Goal: Communication & Community: Answer question/provide support

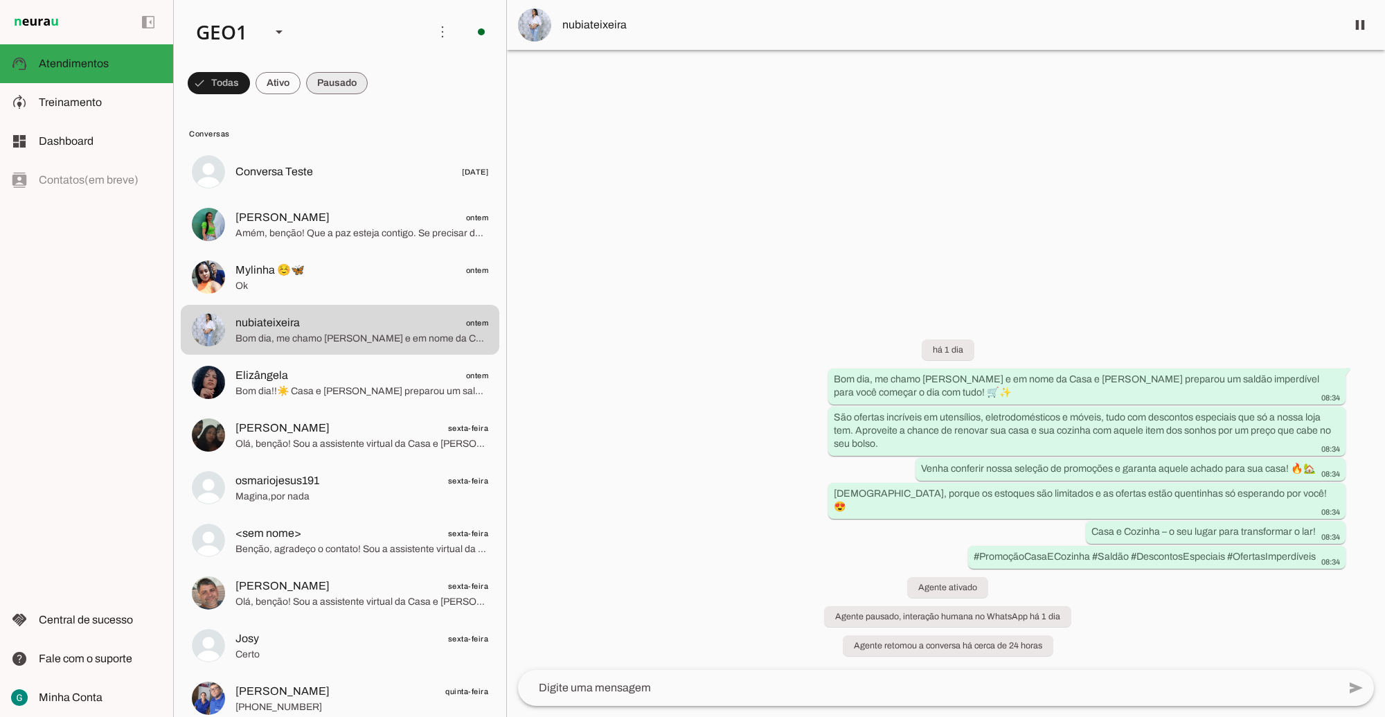
click at [330, 76] on span at bounding box center [337, 82] width 62 height 33
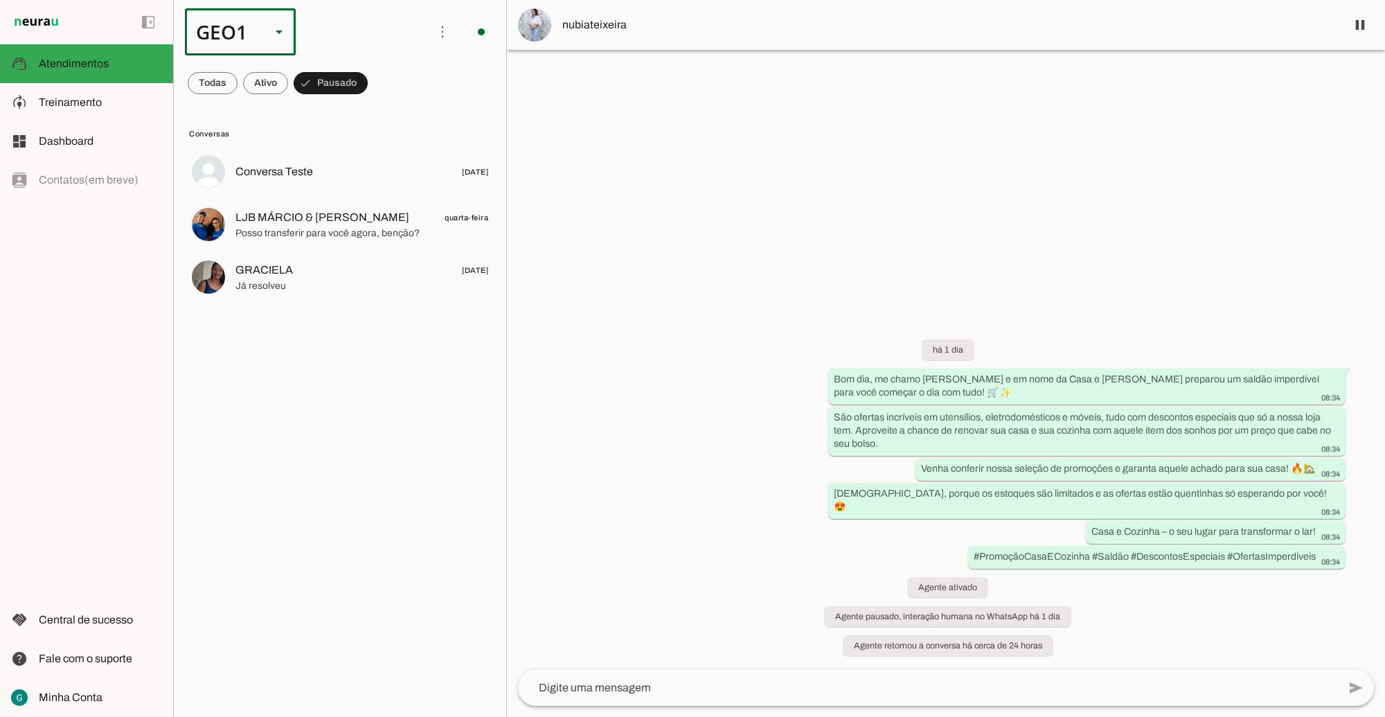
click at [250, 39] on div "GEO1" at bounding box center [222, 31] width 75 height 47
click at [381, 119] on slot at bounding box center [425, 127] width 89 height 17
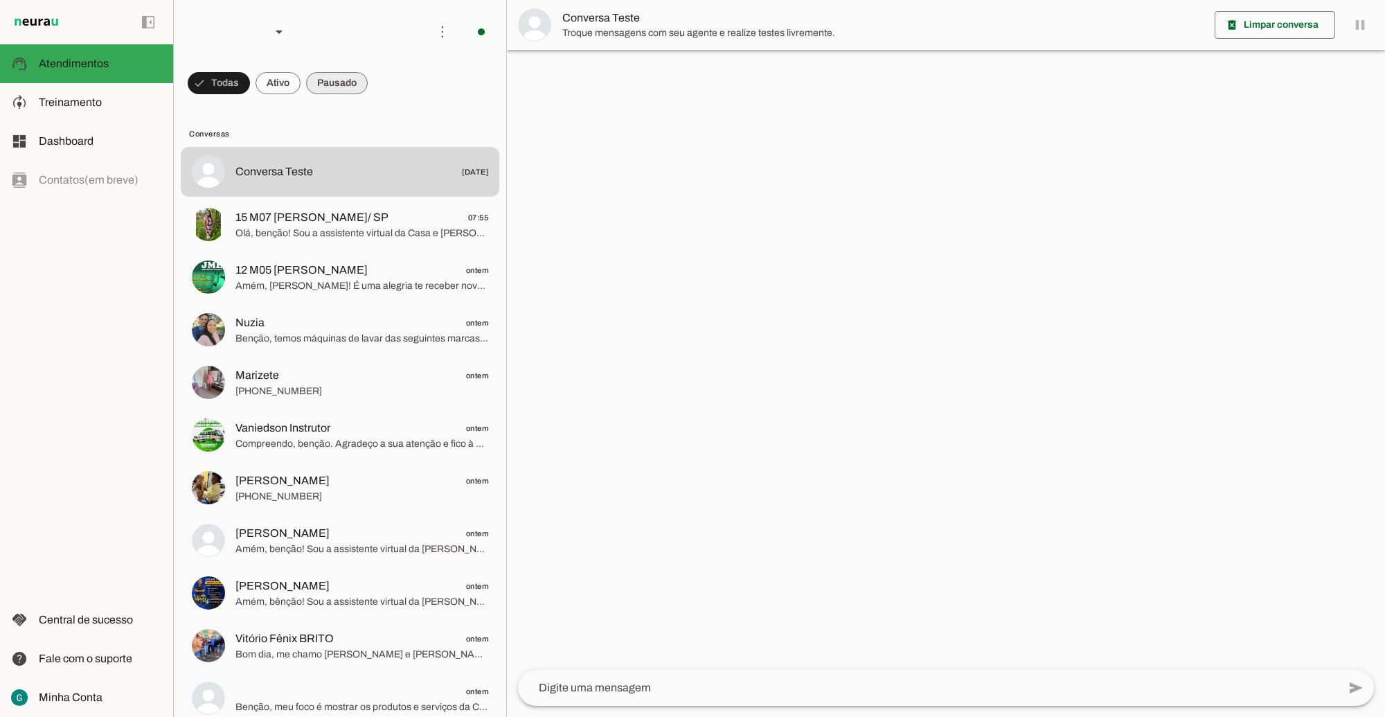
click at [360, 76] on span at bounding box center [337, 82] width 62 height 33
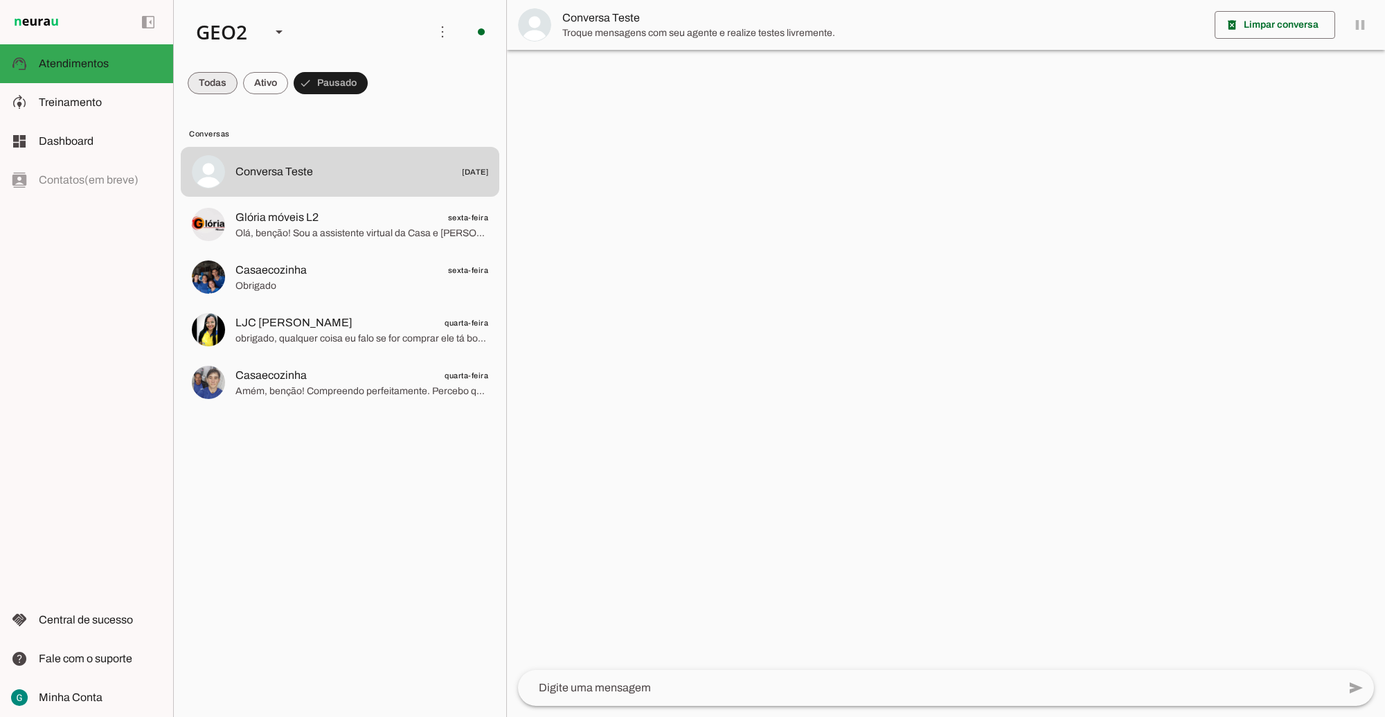
click at [205, 90] on span at bounding box center [213, 82] width 50 height 33
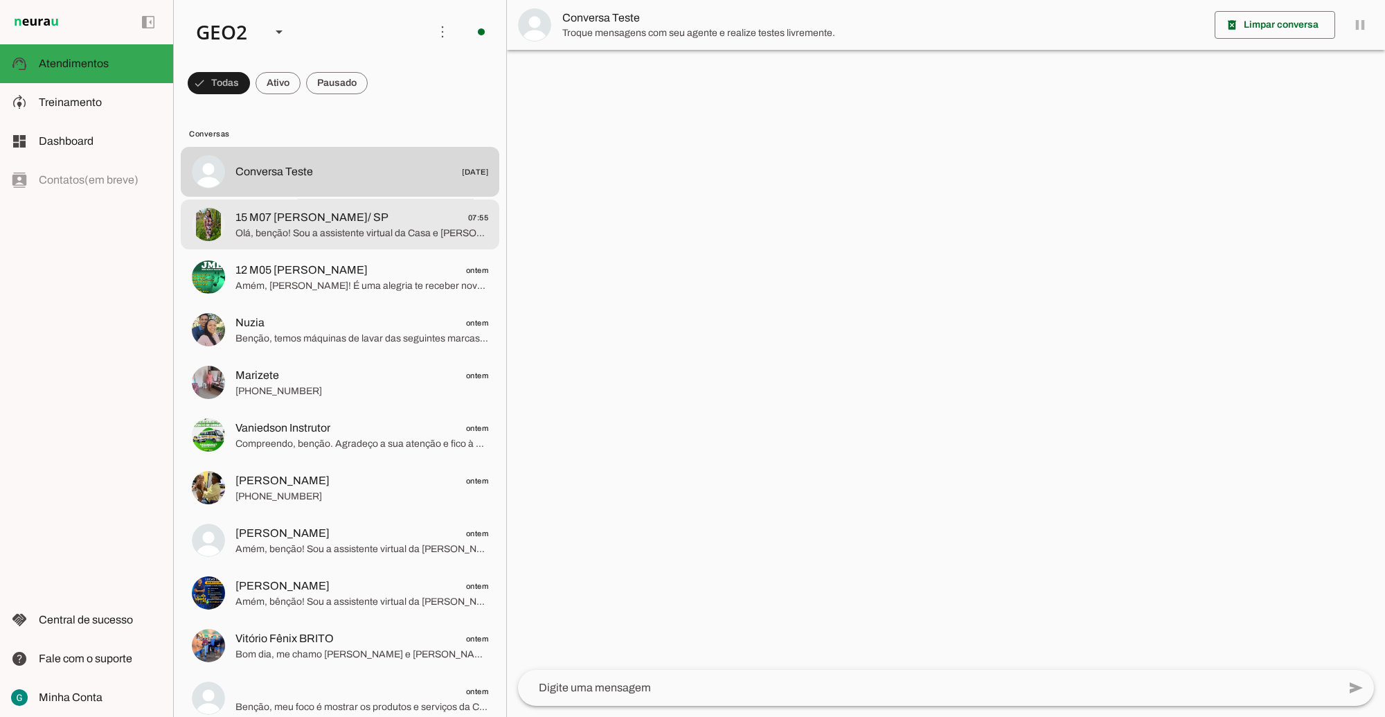
click at [372, 229] on span "Olá, benção! Sou a assistente virtual da Casa e [PERSON_NAME] e estou aqui para…" at bounding box center [362, 233] width 253 height 14
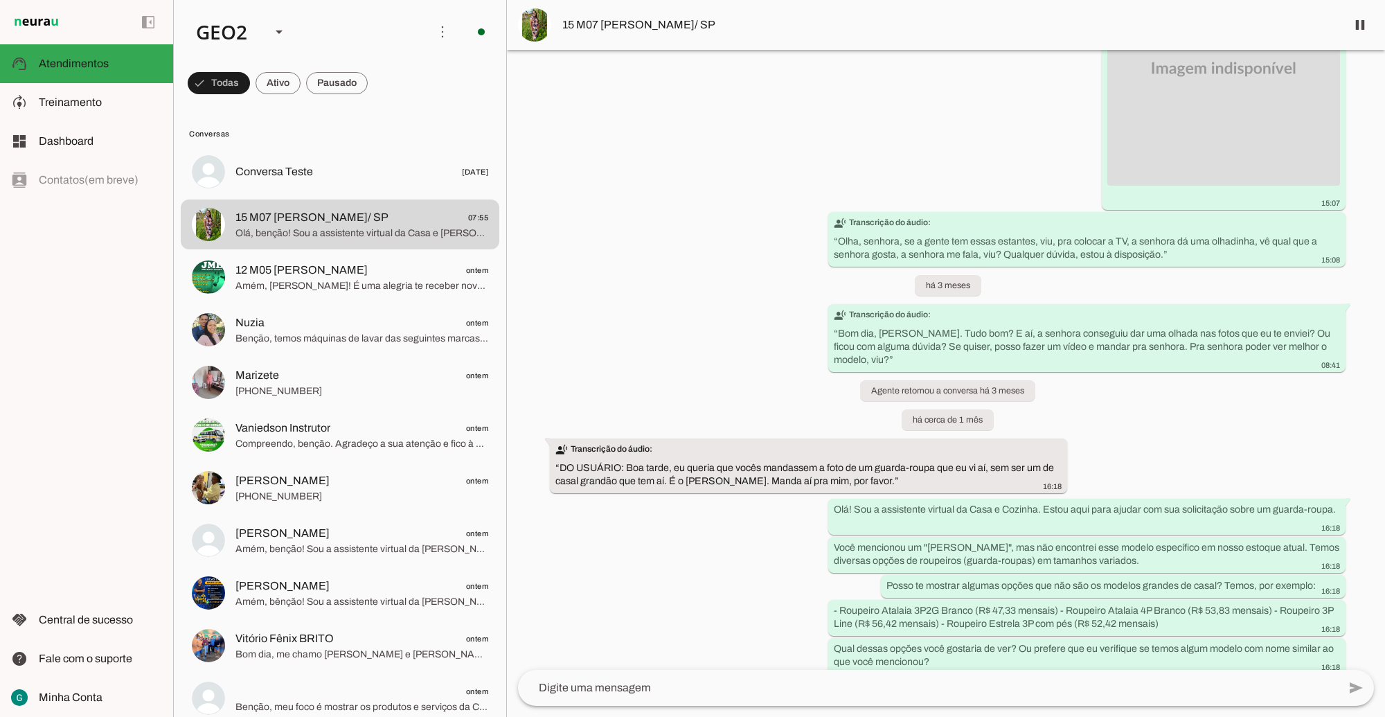
scroll to position [627, 0]
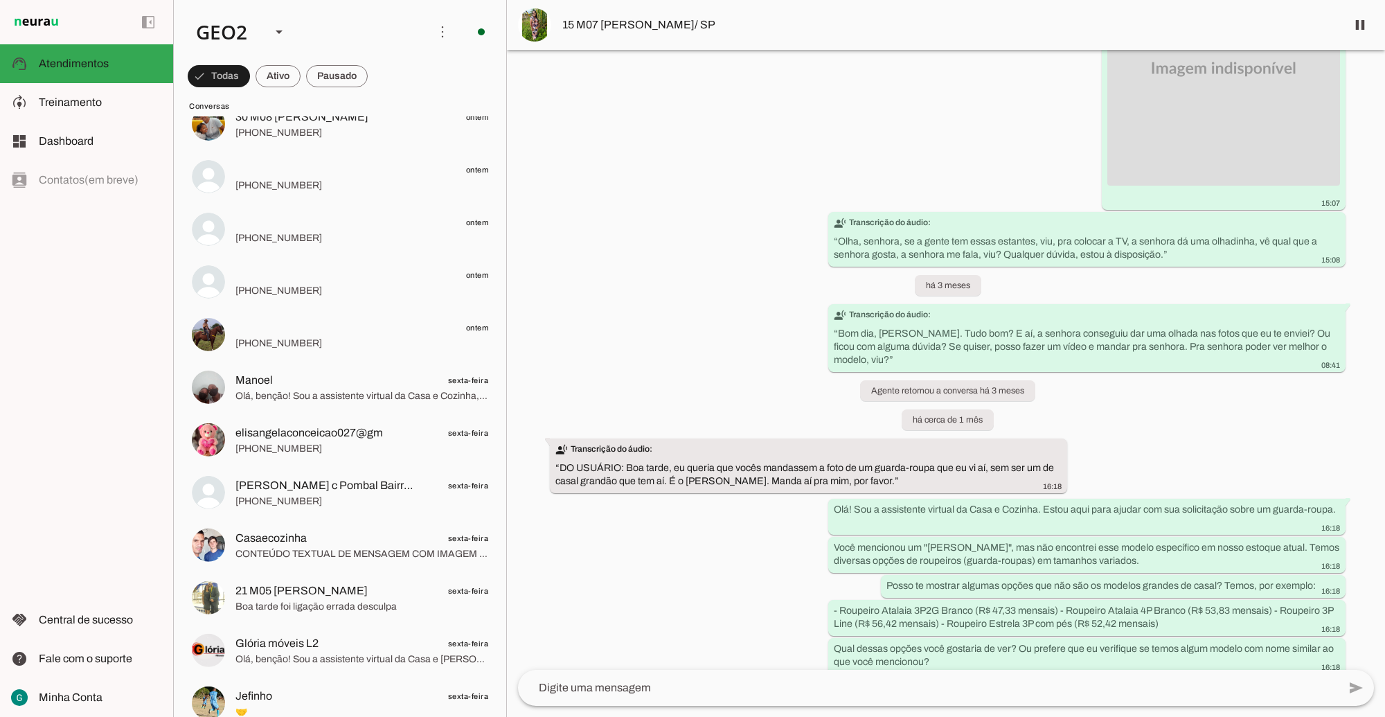
click at [639, 533] on div "Agente ativado há 3 meses 🎉 16:36 Olá! Seja muito bem-vindo(a) à Casa e [GEOGRA…" at bounding box center [946, 360] width 878 height 620
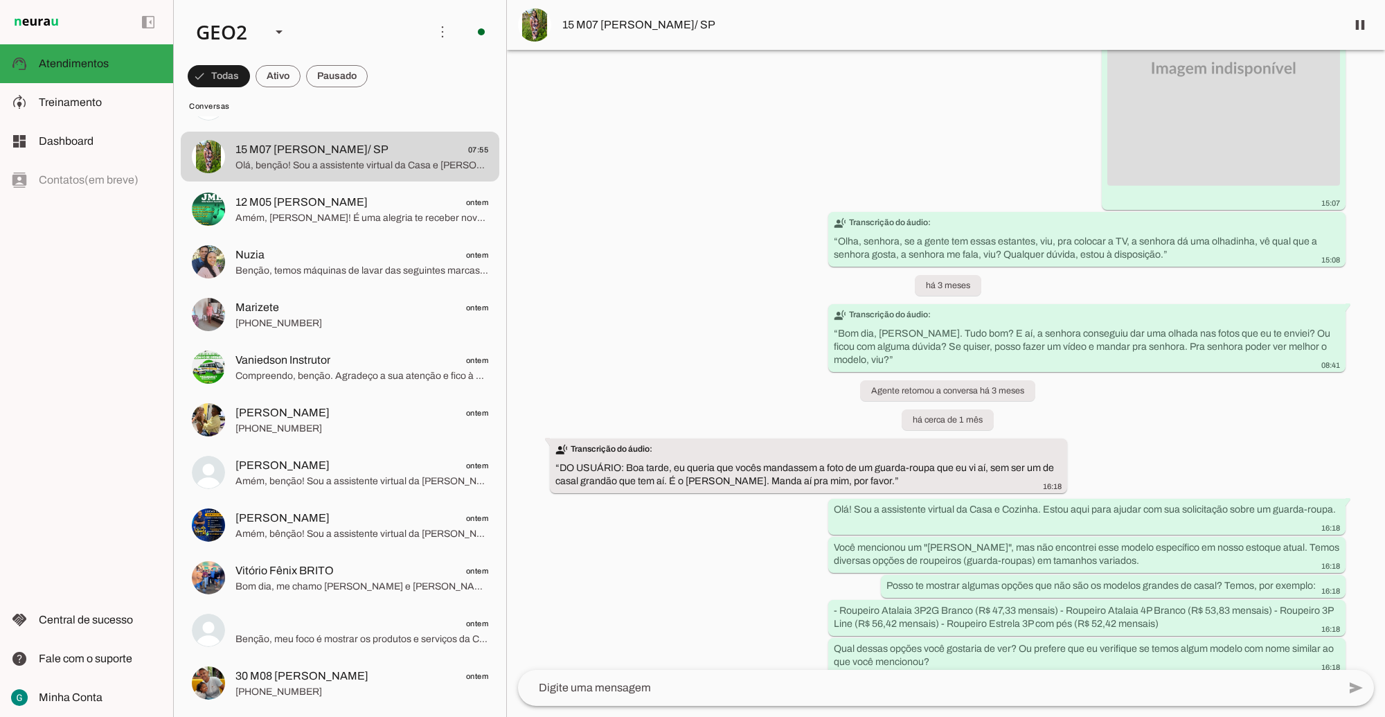
scroll to position [0, 0]
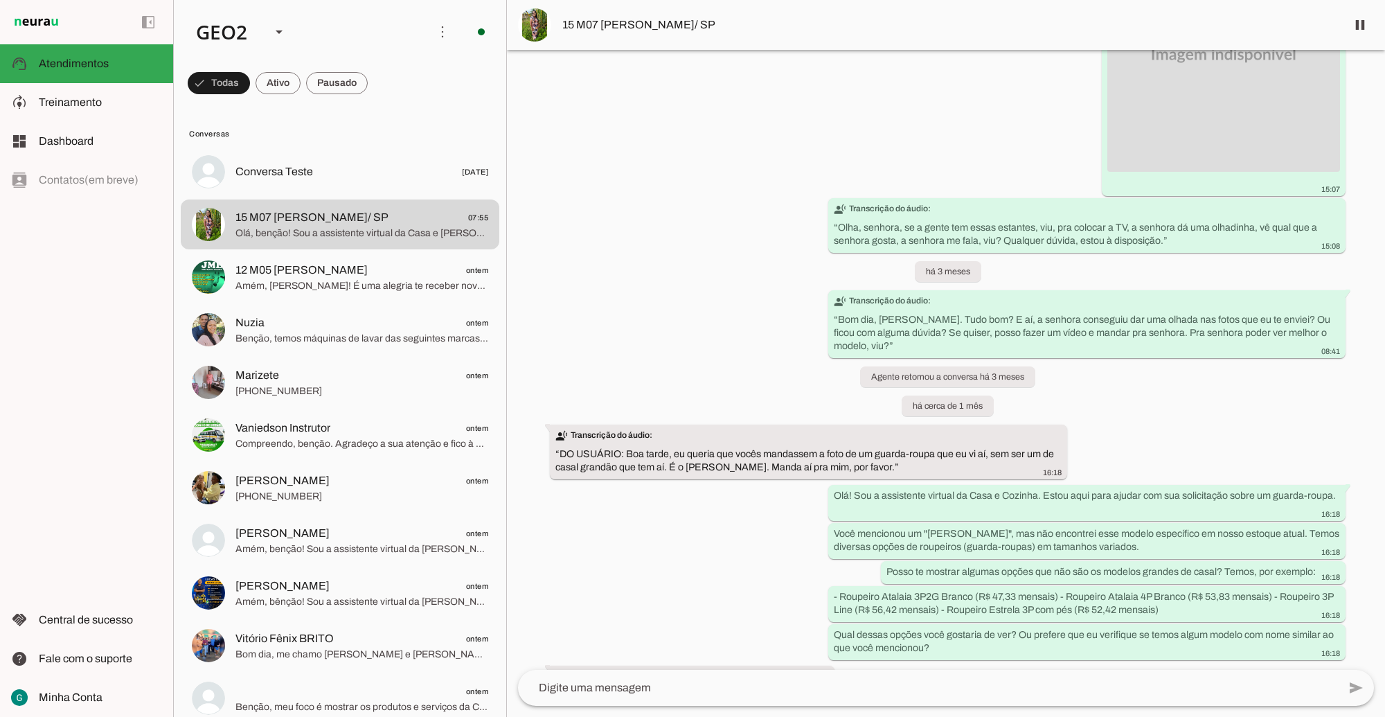
click at [710, 416] on div "Agente ativado há 3 meses 🎉 16:36 Olá! Seja muito bem-vindo(a) à Casa e [GEOGRA…" at bounding box center [946, 360] width 878 height 620
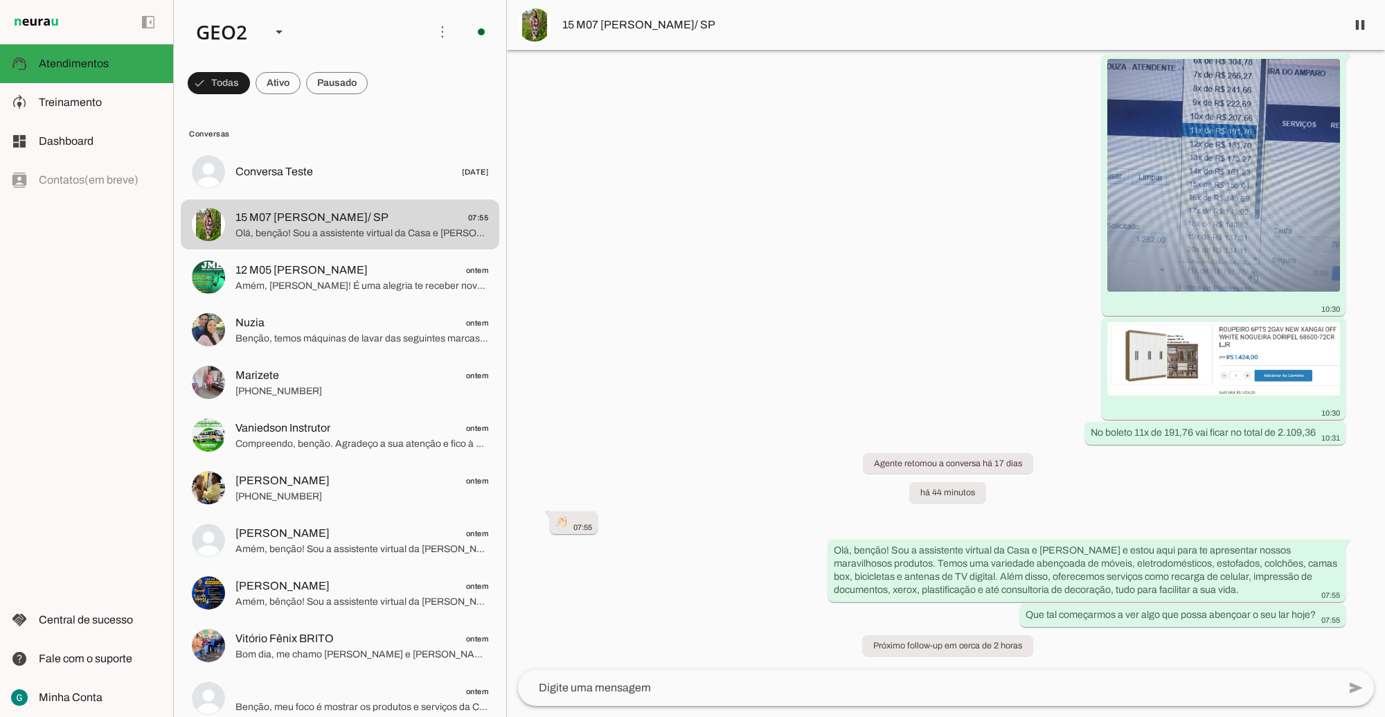
scroll to position [5674, 0]
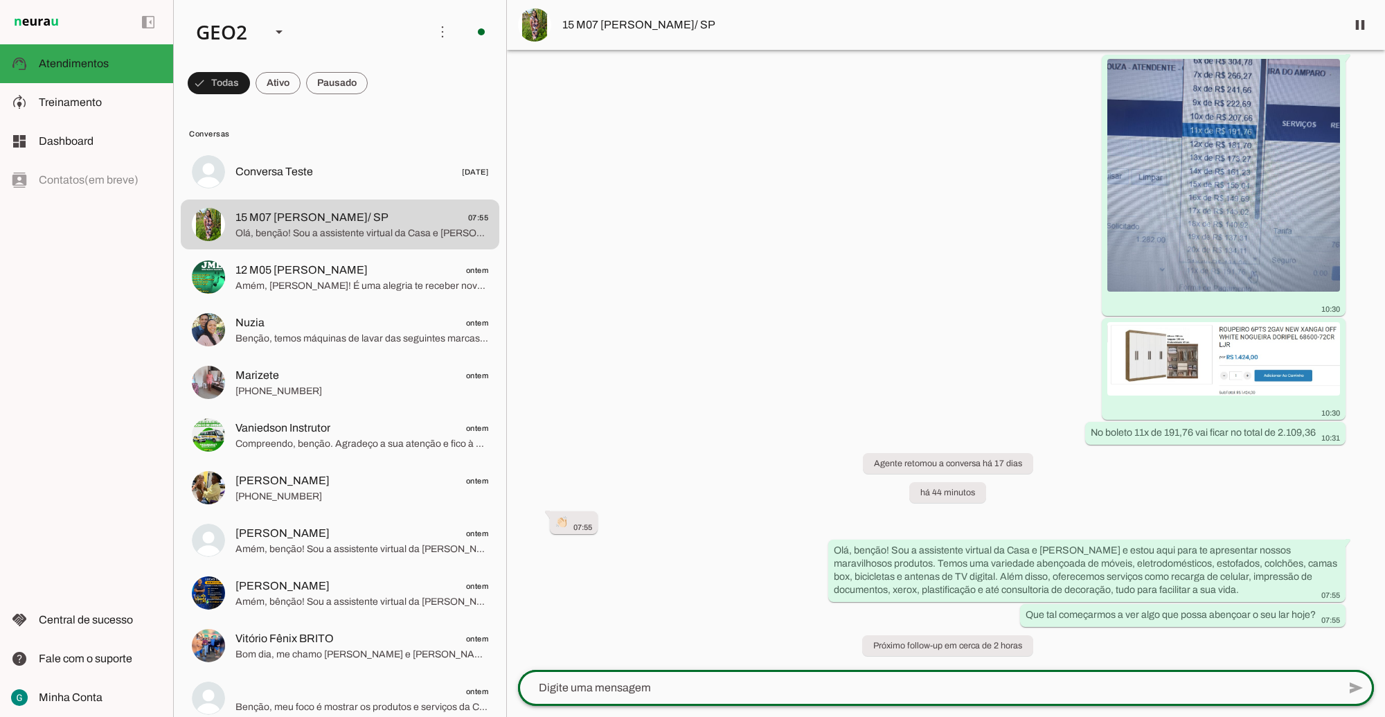
click at [670, 677] on div at bounding box center [928, 688] width 820 height 36
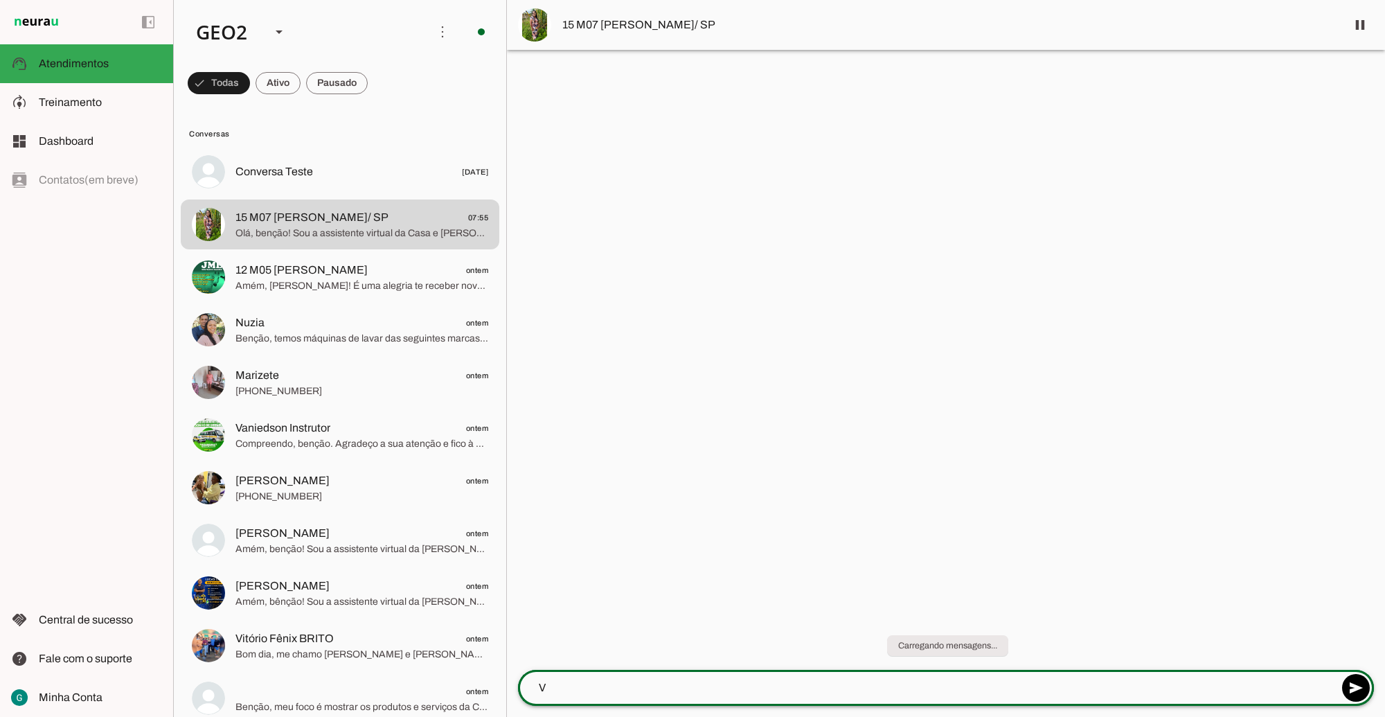
scroll to position [0, 0]
type textarea "VAMOS TIRAR SEU PEDIDO?"
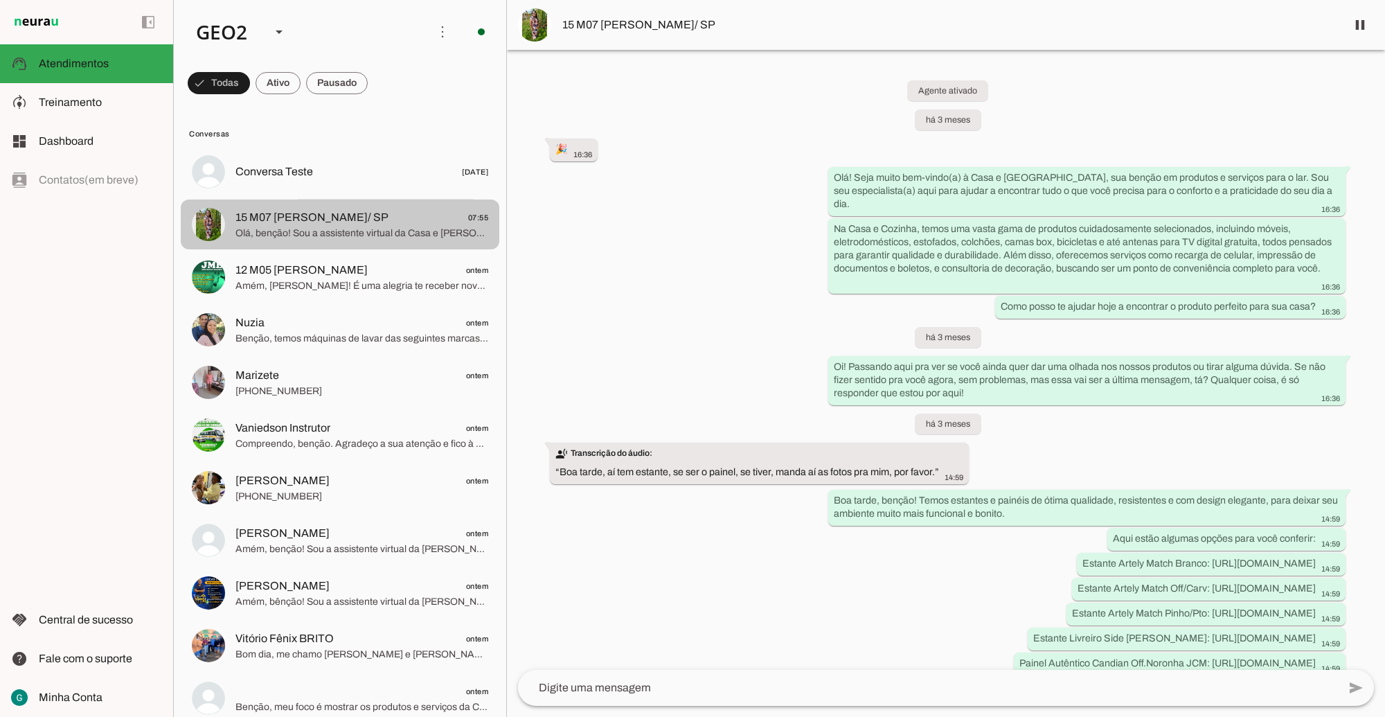
click at [335, 208] on div at bounding box center [362, 224] width 253 height 34
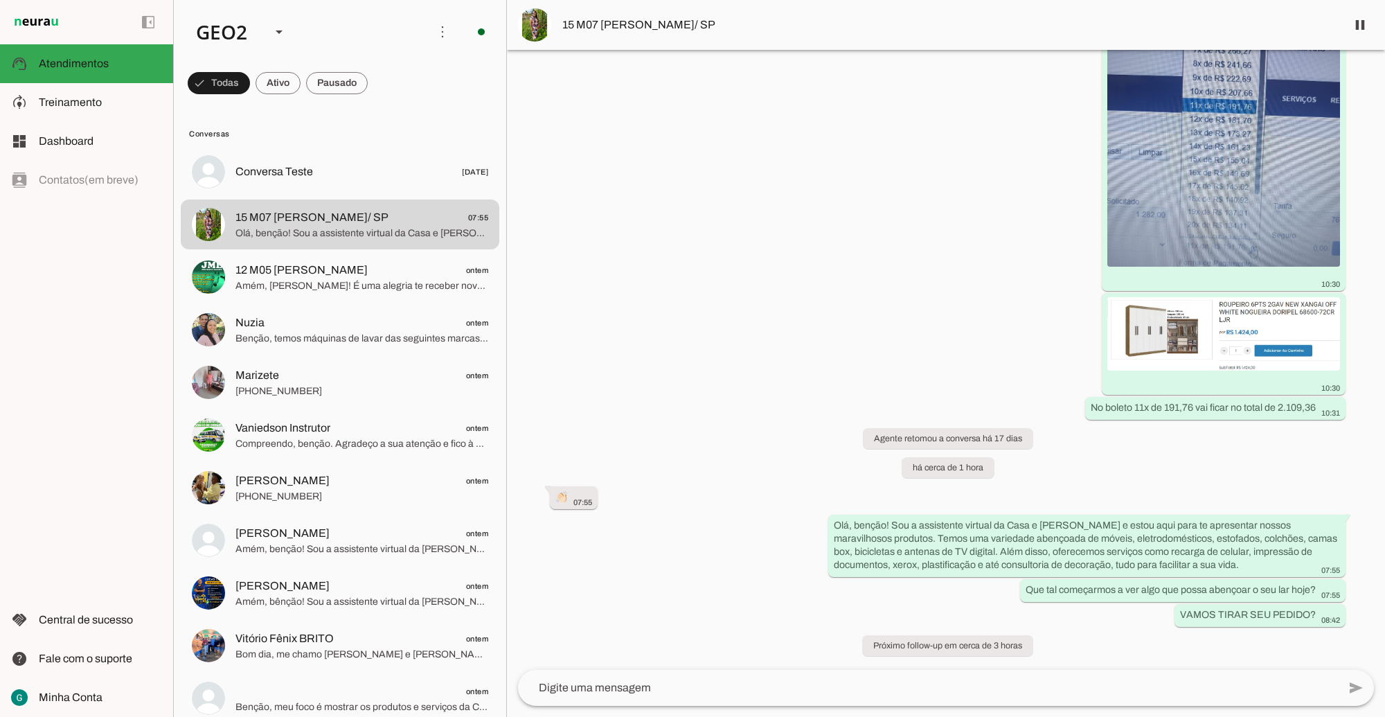
scroll to position [5699, 0]
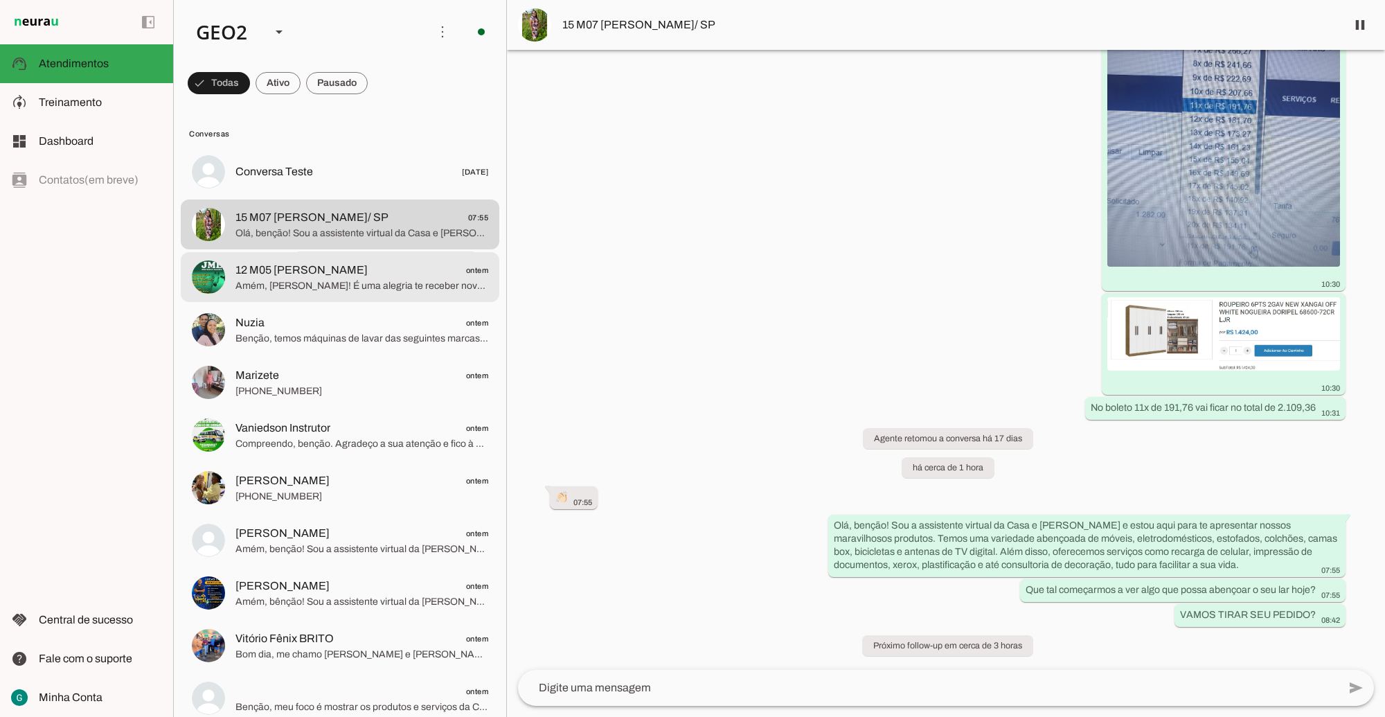
click at [294, 281] on span "Amém, [PERSON_NAME]! É uma alegria te receber novamente, meu querido. Sou a ass…" at bounding box center [362, 285] width 253 height 14
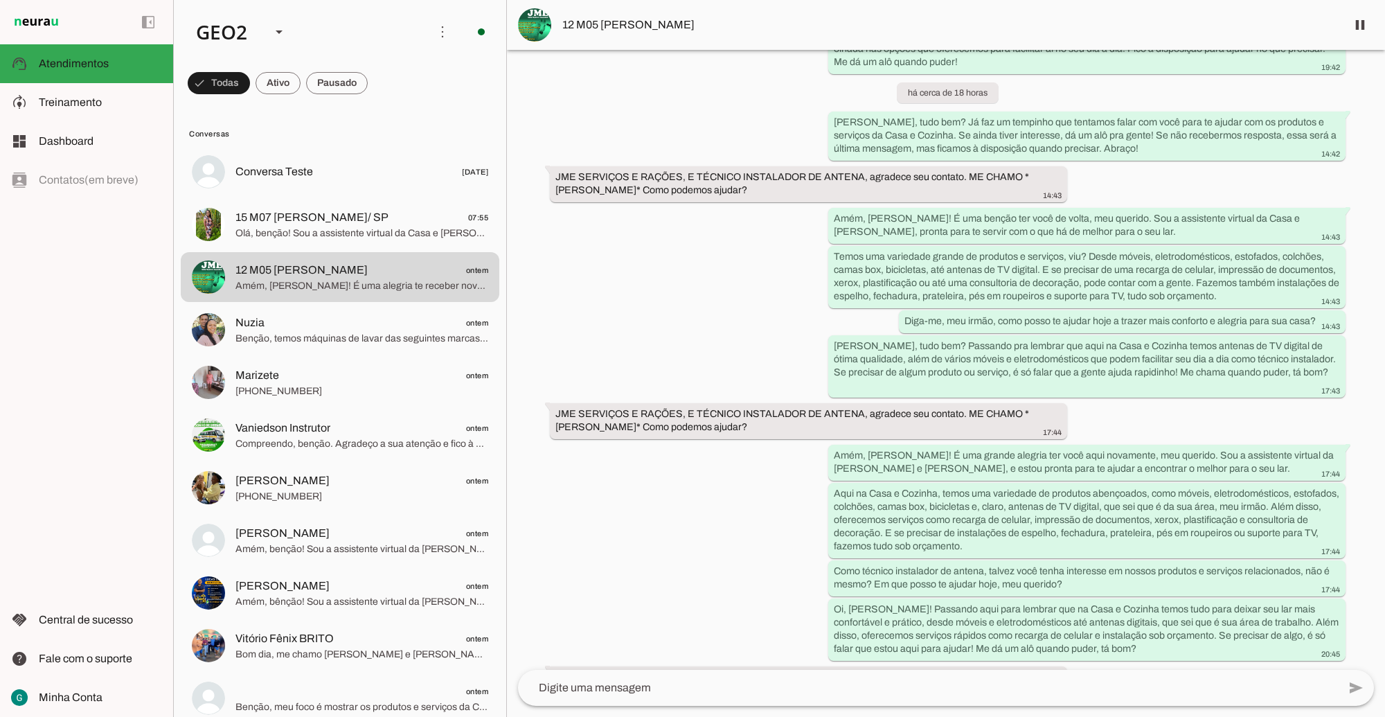
scroll to position [11922, 0]
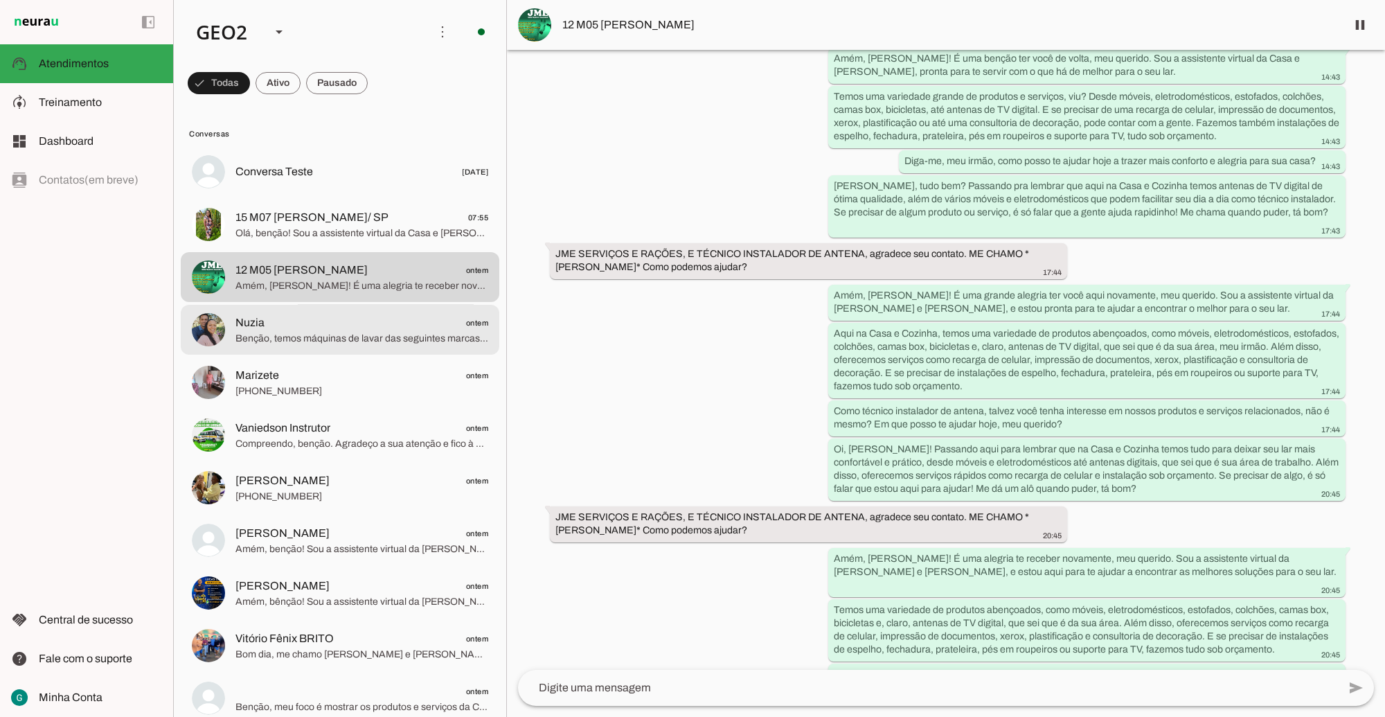
click at [372, 330] on span "Nuzia ontem" at bounding box center [362, 322] width 253 height 17
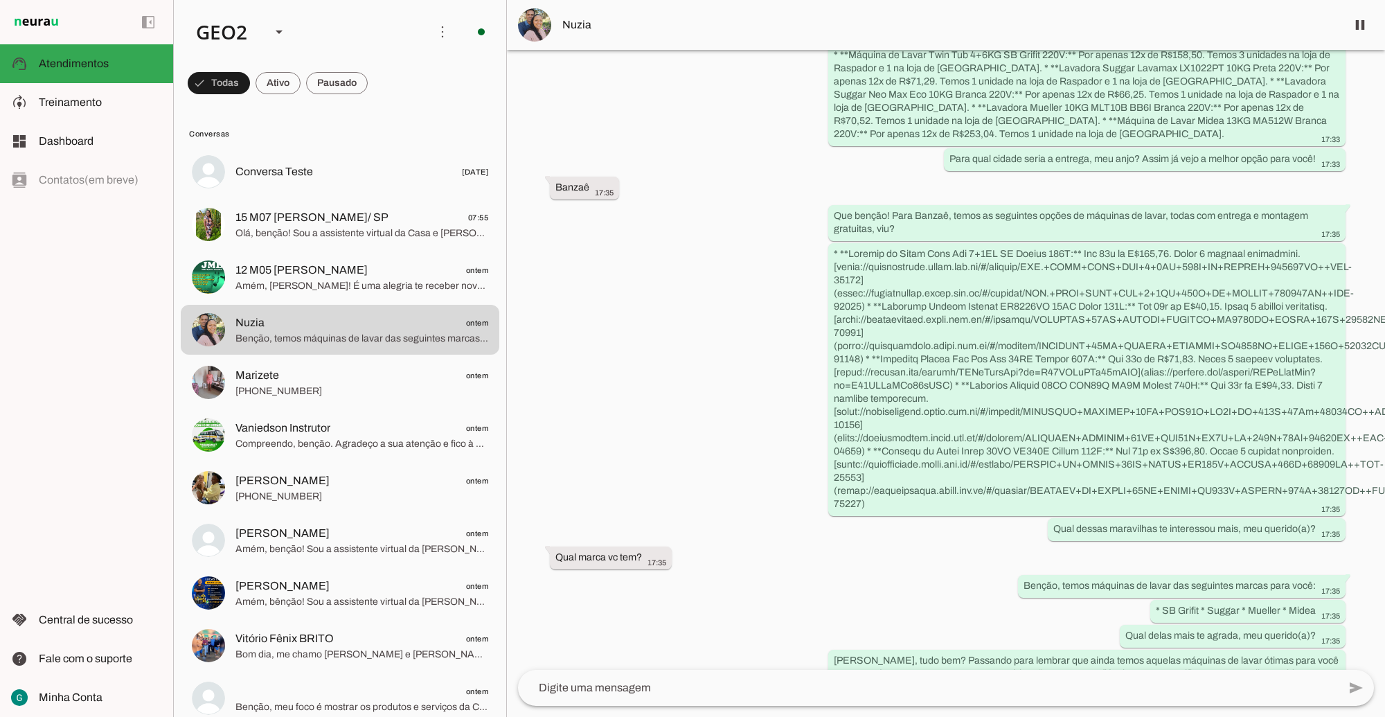
scroll to position [1417, 0]
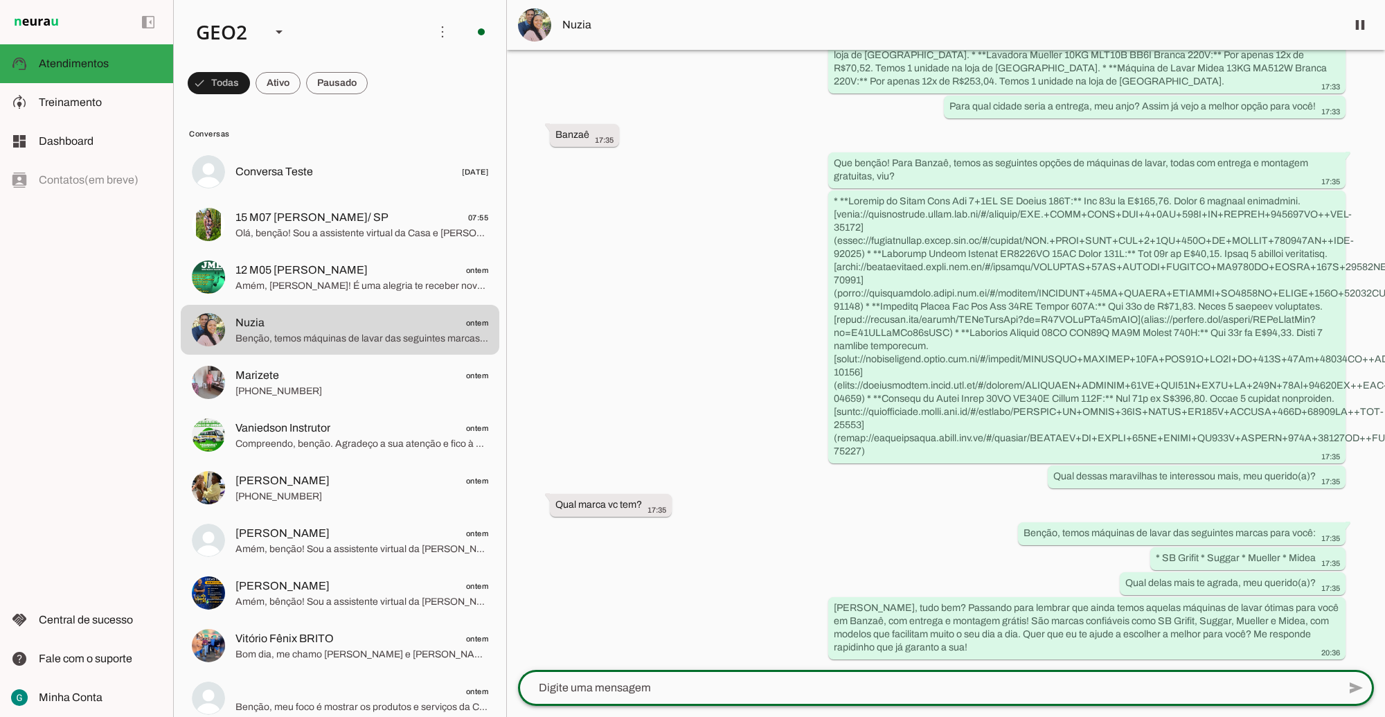
click at [729, 693] on textarea at bounding box center [928, 688] width 820 height 17
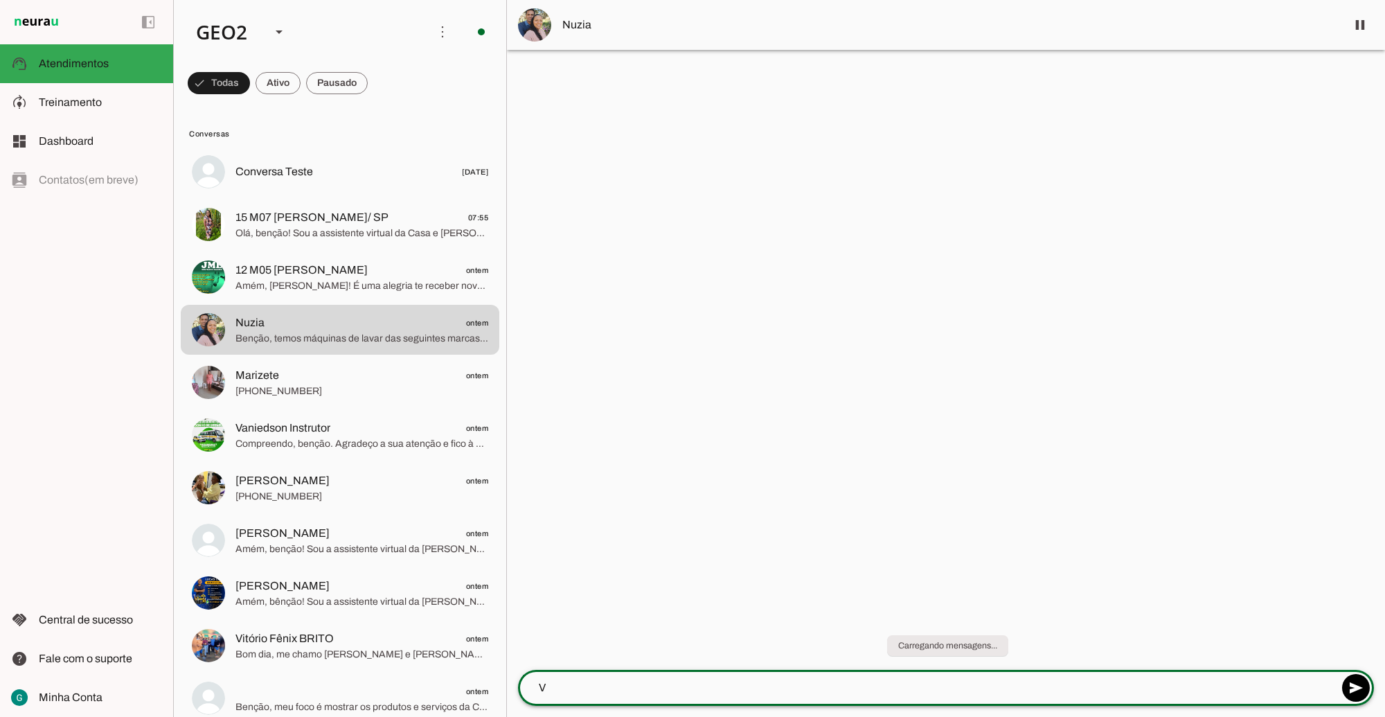
scroll to position [0, 0]
type textarea "VAMOS TIRAR SEU PEDIDO?"
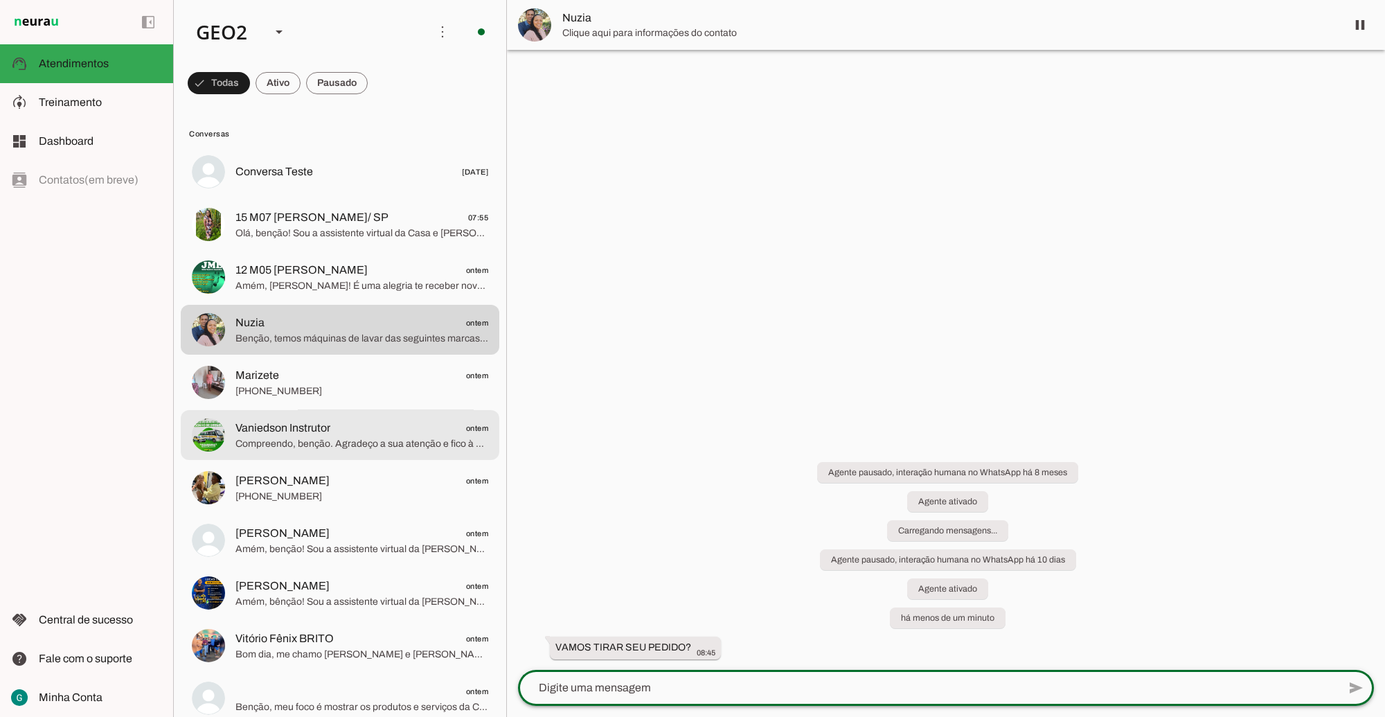
click at [330, 456] on md-item "Vaniedson Instrutor ontem Compreendo, benção. Agradeço a sua atenção e fico à d…" at bounding box center [340, 435] width 319 height 50
